Goal: Download file/media

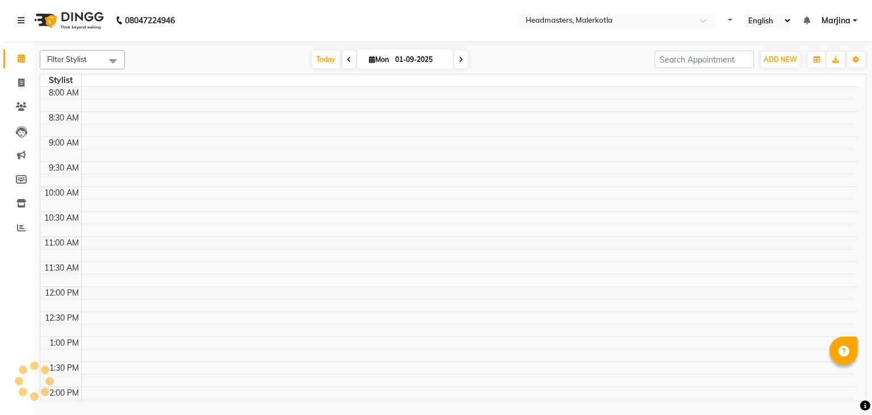
select select "en"
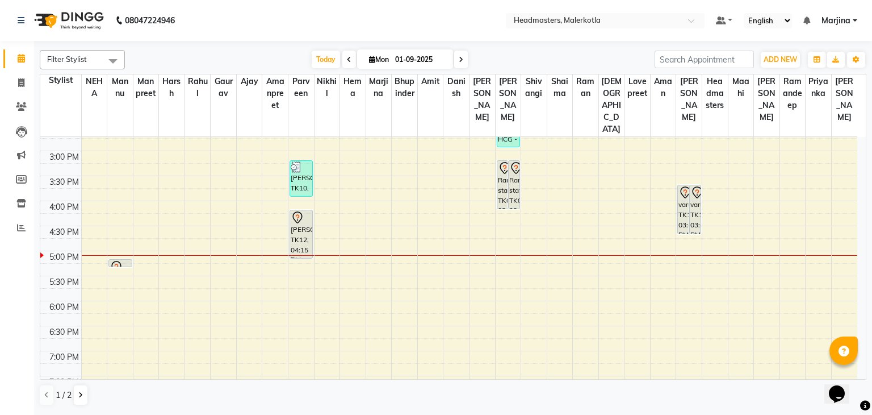
scroll to position [357, 0]
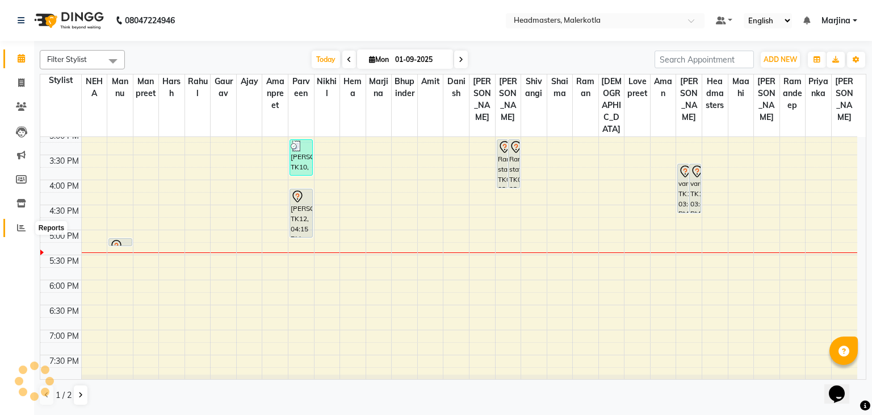
click at [17, 230] on icon at bounding box center [21, 227] width 9 height 9
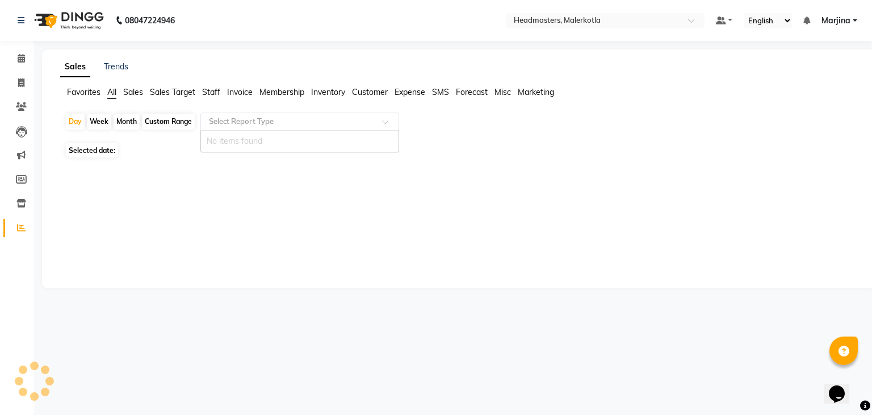
click at [247, 122] on input "text" at bounding box center [289, 121] width 164 height 11
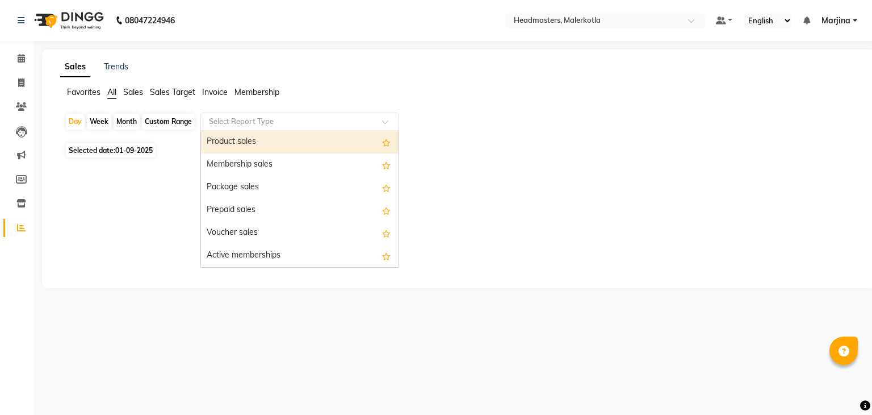
click at [215, 123] on input "text" at bounding box center [289, 121] width 164 height 11
click at [217, 143] on div "Product sales" at bounding box center [300, 142] width 198 height 23
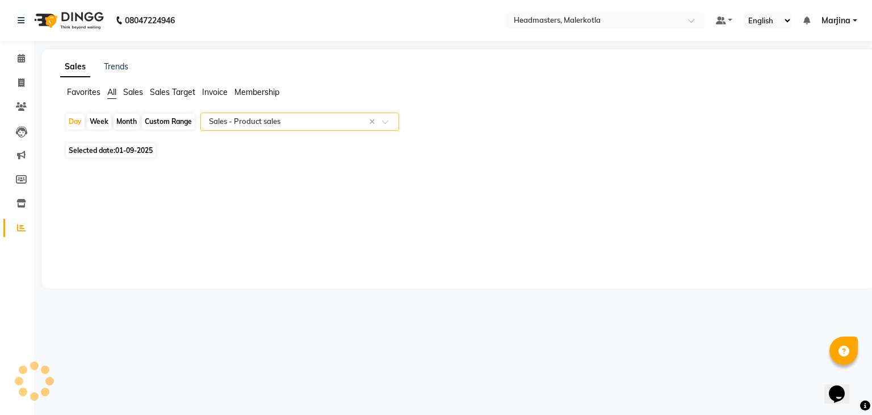
select select "csv"
